Goal: Find specific page/section: Find specific page/section

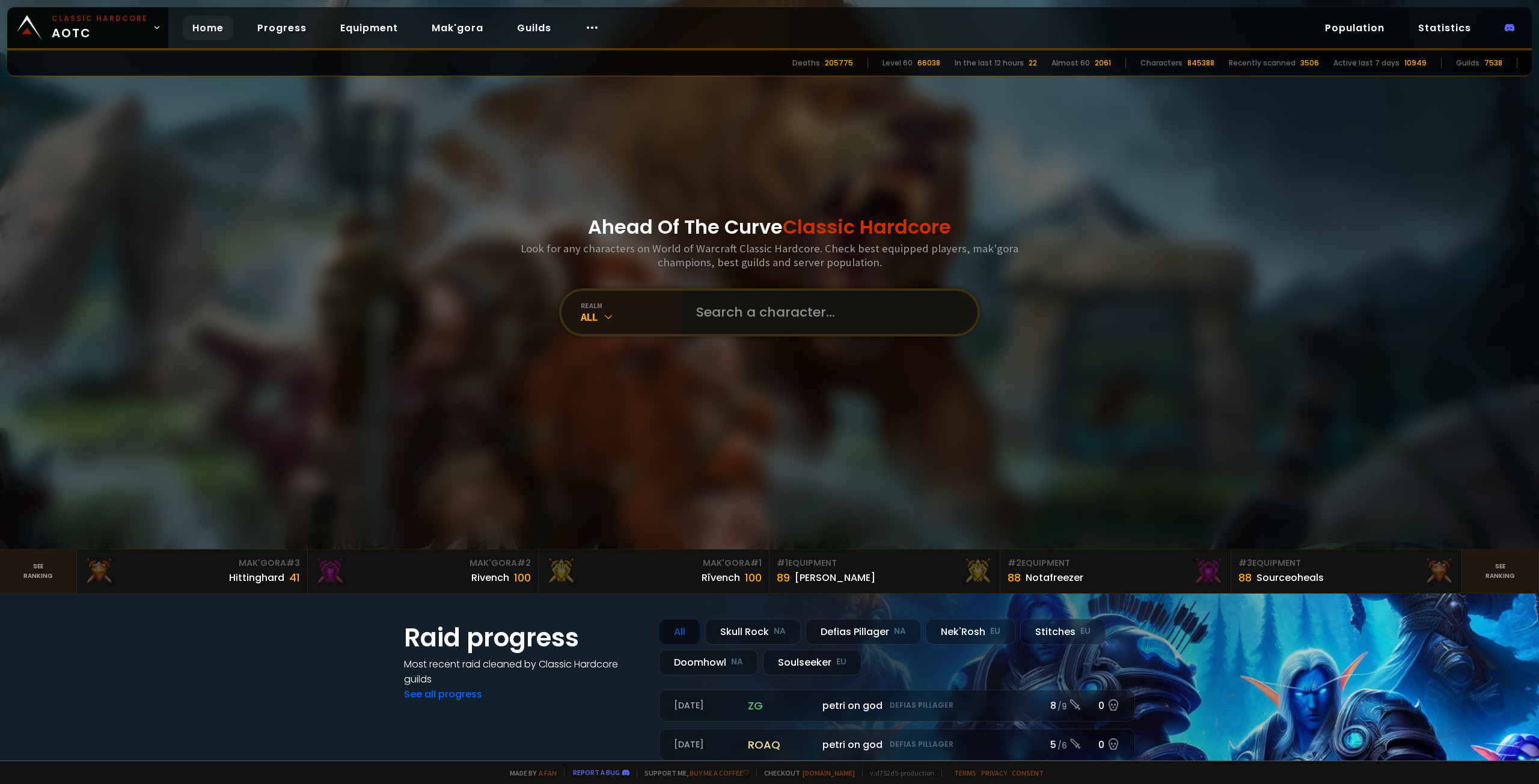
click at [767, 305] on input "text" at bounding box center [826, 312] width 274 height 43
paste input "Berserkz"
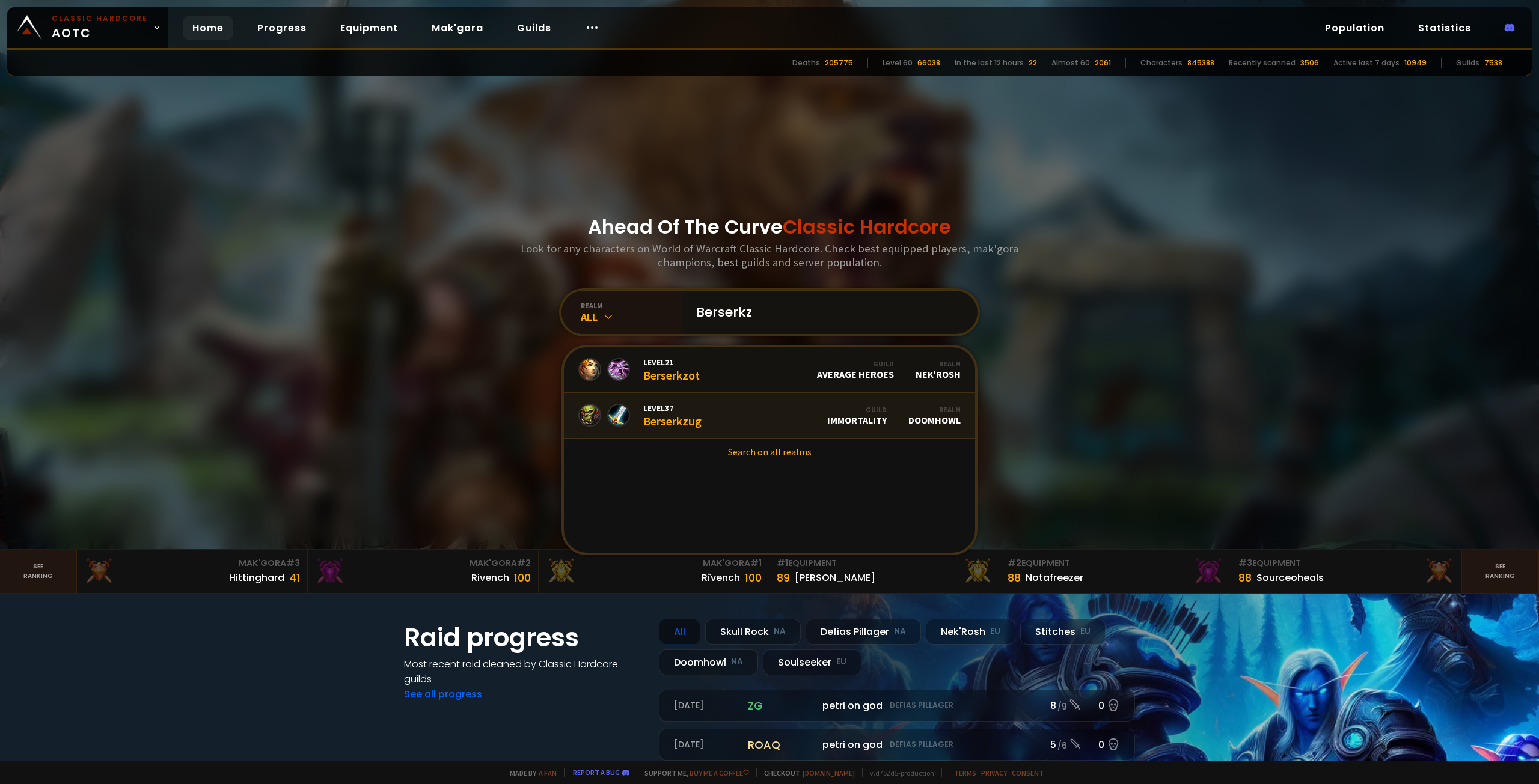
type input "Berserkz"
click at [672, 422] on div "Level 37 Berserkzug" at bounding box center [672, 415] width 58 height 26
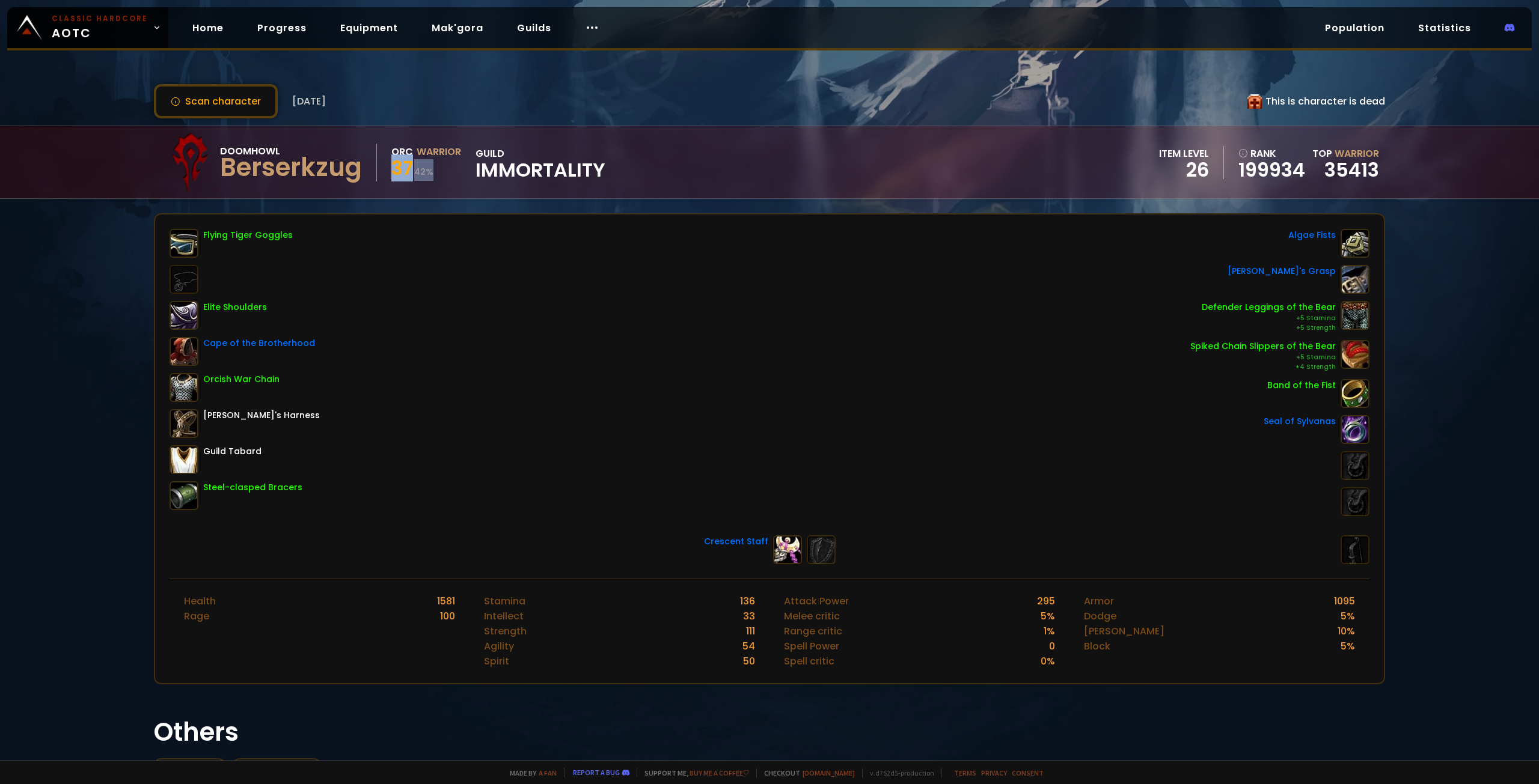
drag, startPoint x: 386, startPoint y: 171, endPoint x: 442, endPoint y: 172, distance: 56.0
click at [441, 172] on div "Doomhowl Berserkzug Orc Warrior 37 42 % guild Immortality" at bounding box center [383, 162] width 445 height 60
click at [442, 172] on div "37 42 %" at bounding box center [426, 169] width 70 height 21
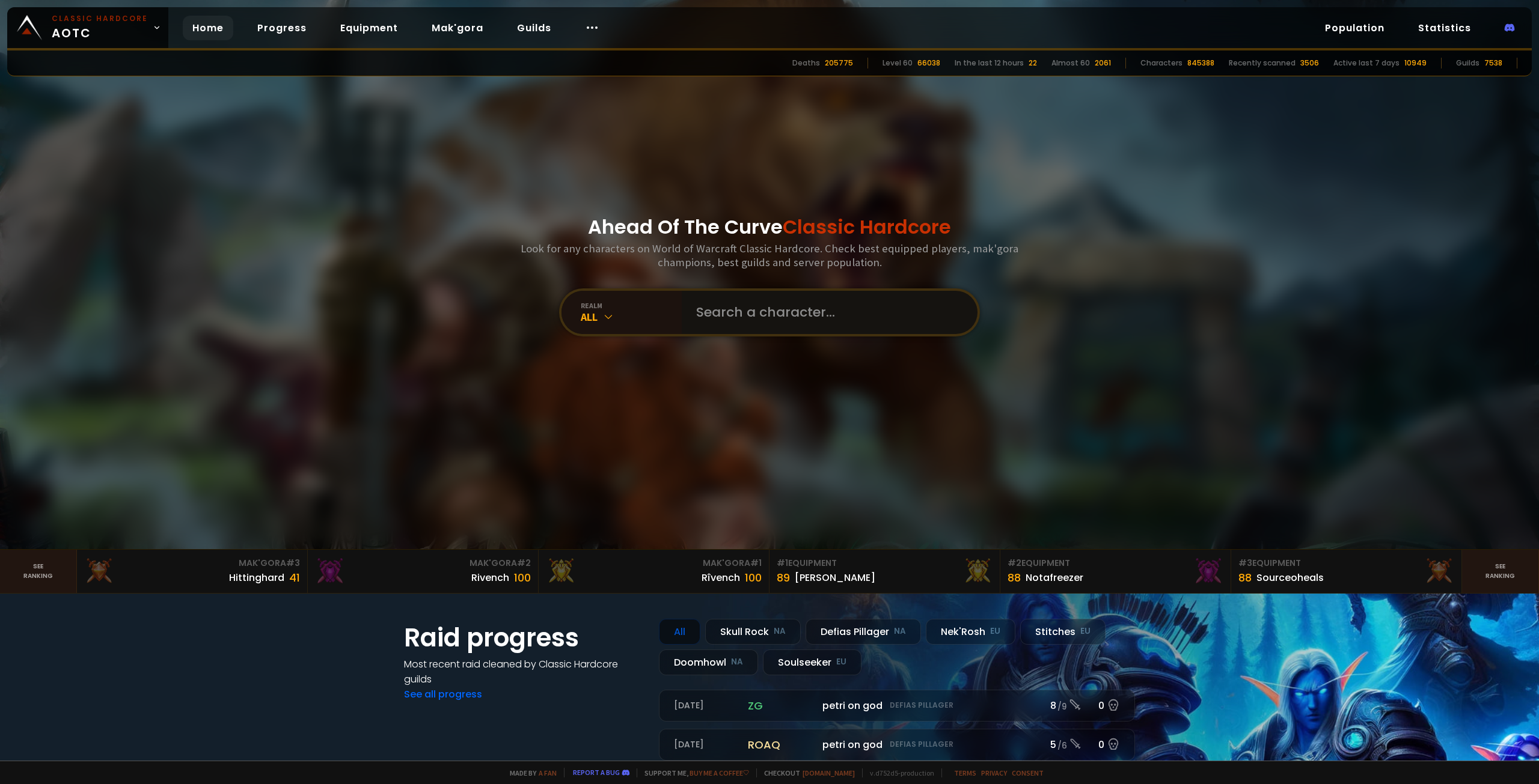
click at [778, 317] on input "text" at bounding box center [826, 312] width 274 height 43
paste input "Berserkz"
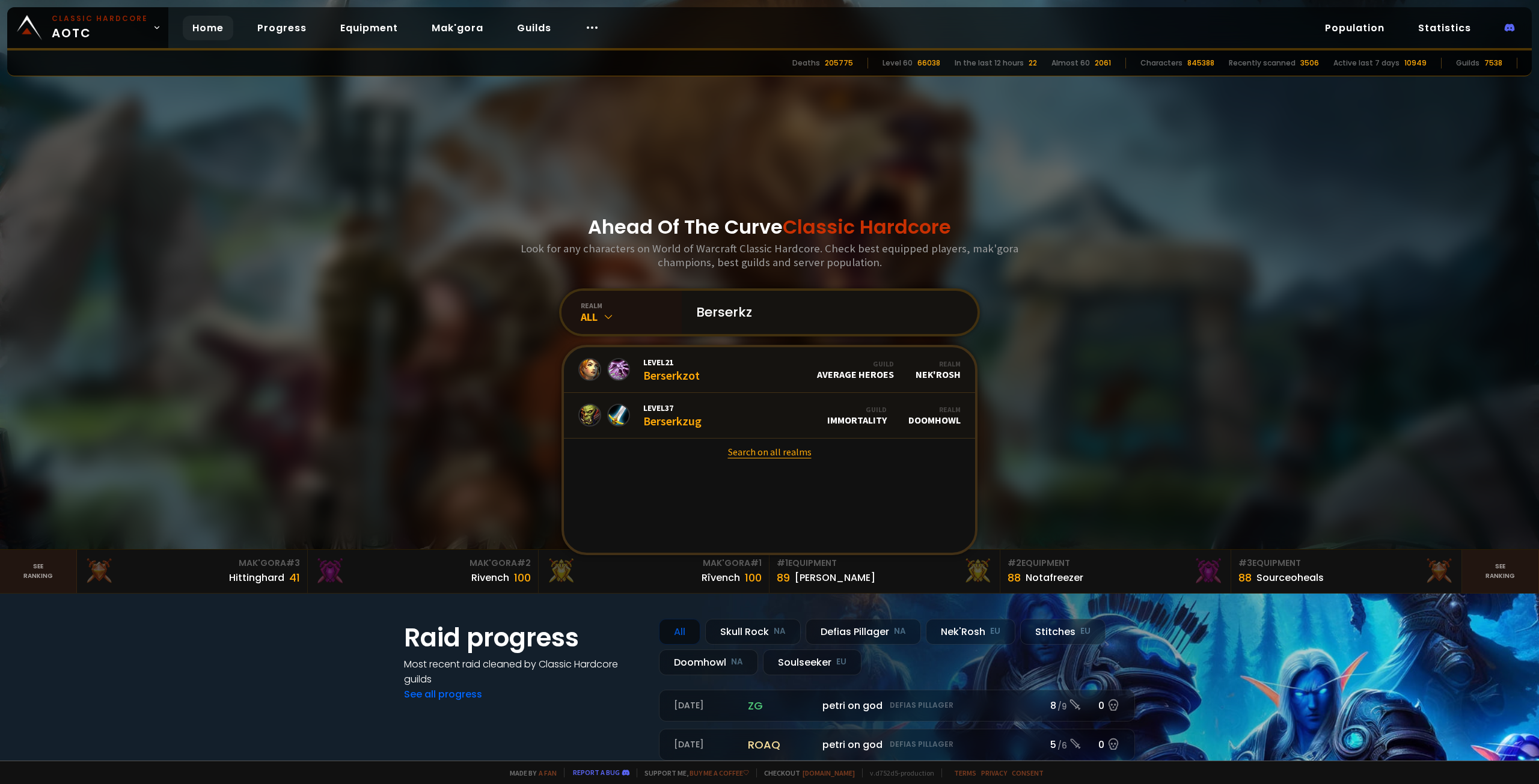
type input "Berserkz"
click at [793, 450] on link "Search on all realms" at bounding box center [770, 452] width 411 height 27
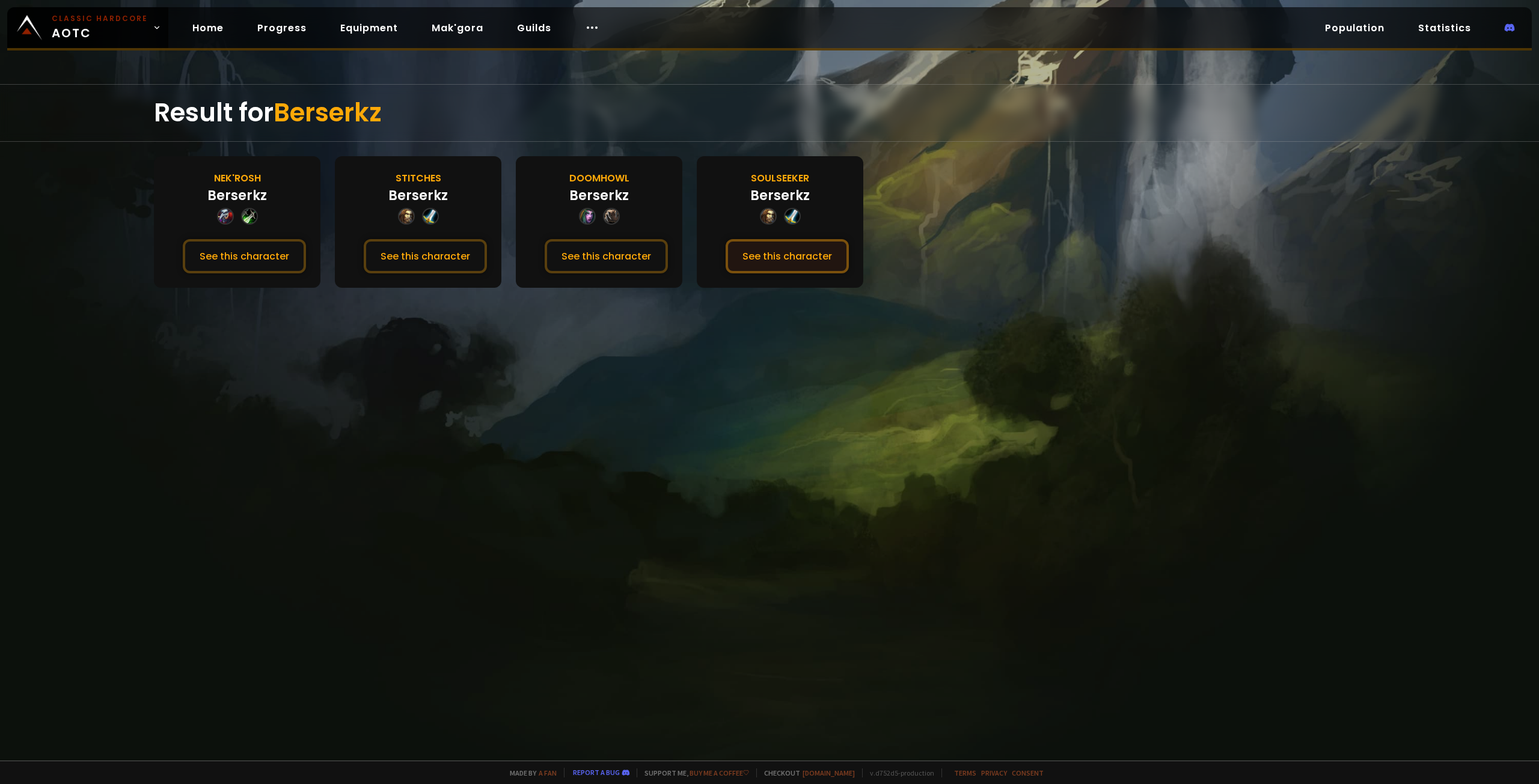
click at [783, 254] on button "See this character" at bounding box center [787, 256] width 124 height 34
